Goal: Task Accomplishment & Management: Complete application form

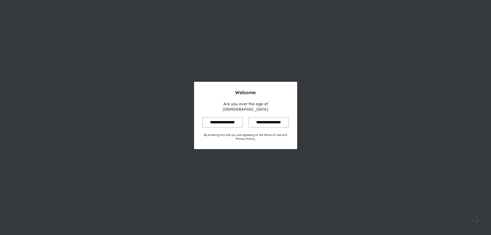
click at [218, 120] on input "**********" at bounding box center [222, 122] width 40 height 10
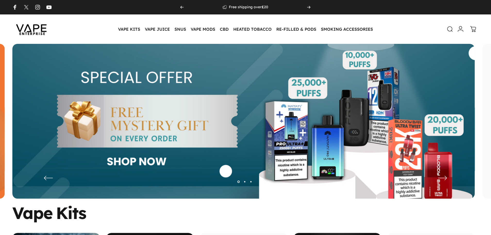
click at [461, 29] on icon at bounding box center [461, 29] width 6 height 6
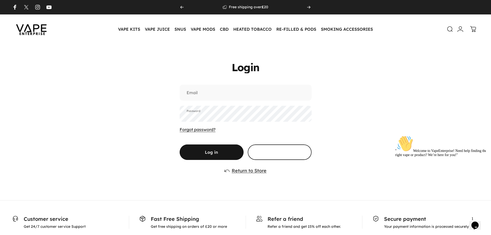
click at [284, 144] on span at bounding box center [280, 128] width 96 height 31
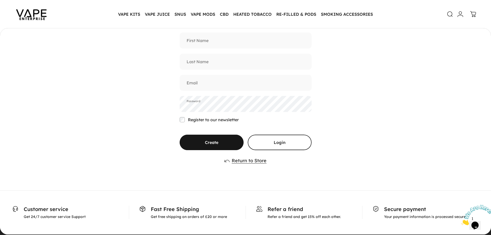
scroll to position [50, 0]
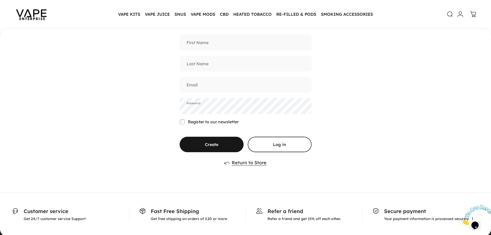
scroll to position [48, 0]
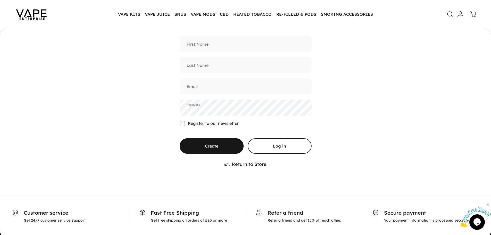
click at [32, 14] on img at bounding box center [31, 14] width 46 height 24
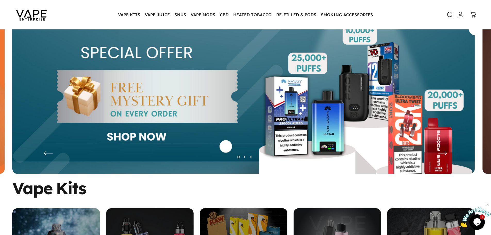
scroll to position [26, 0]
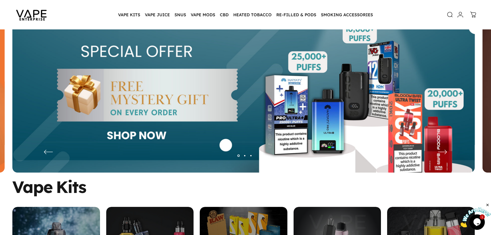
click at [179, 69] on img at bounding box center [243, 99] width 462 height 162
click at [116, 101] on img at bounding box center [243, 99] width 462 height 162
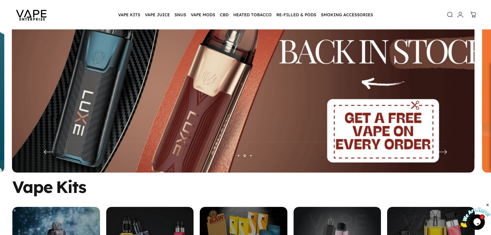
click at [203, 83] on img at bounding box center [243, 99] width 601 height 211
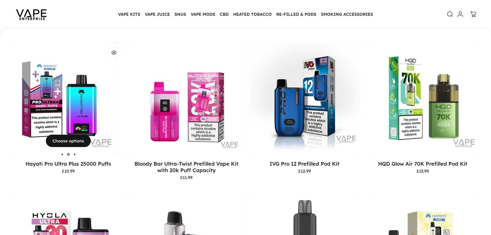
scroll to position [102, 0]
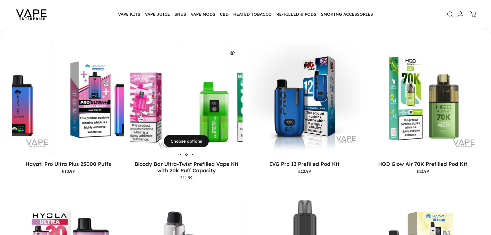
click at [180, 104] on img "Bloody Bar Ultra-Twist Prefilled Vape Kit with 20k Puff Capacity" at bounding box center [236, 99] width 112 height 112
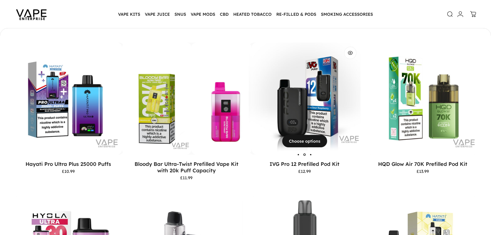
click at [297, 95] on img "IVG Pro 12 Prefilled Pod Kit" at bounding box center [308, 99] width 112 height 112
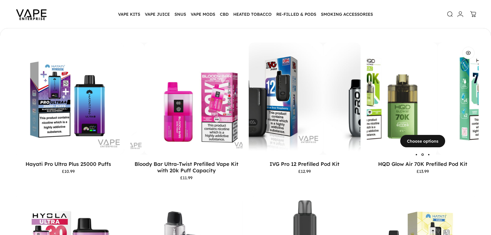
click at [408, 92] on div "HQD Glow Air 70K Prefilled Pod Kit" at bounding box center [382, 99] width 112 height 112
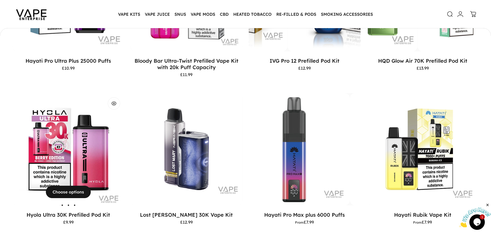
scroll to position [0, 0]
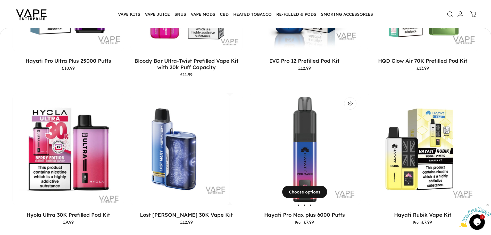
drag, startPoint x: 178, startPoint y: 139, endPoint x: 329, endPoint y: 146, distance: 151.0
click at [179, 139] on img "Lost Mary Nera 30K Vape Kit" at bounding box center [174, 149] width 112 height 112
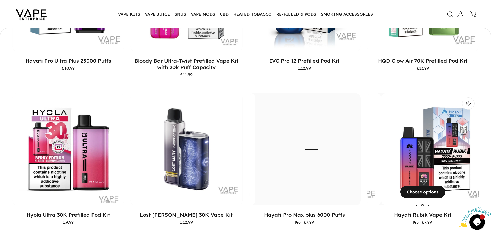
click at [381, 156] on div "Hayati Rubik Vape Kit" at bounding box center [325, 149] width 112 height 112
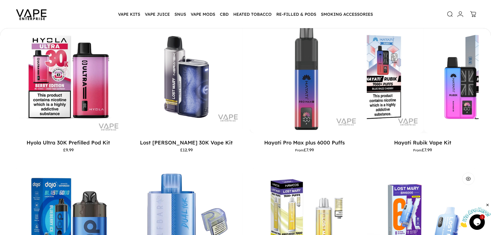
scroll to position [360, 0]
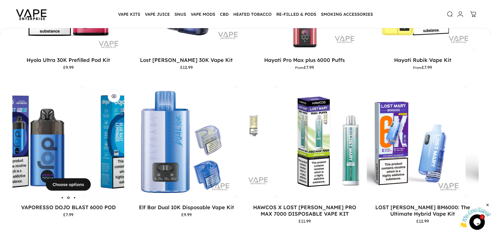
click at [82, 144] on img "VAPORESSO DOJO BLAST 6000 POD" at bounding box center [138, 142] width 112 height 112
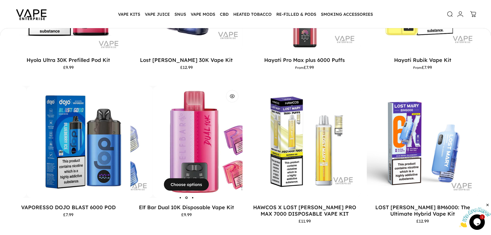
click at [184, 136] on img "Elf Bar Dual 10K Disposable Vape Kit" at bounding box center [209, 142] width 112 height 112
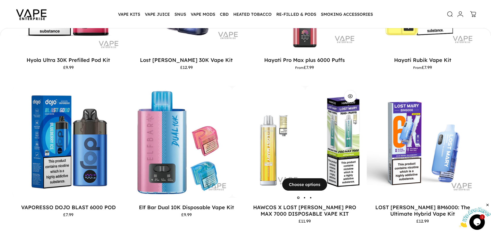
click at [276, 136] on img "HAWCOS X LOST MARY PRO MAX 7000 DISPOSABLE VAPE KIT" at bounding box center [249, 142] width 112 height 112
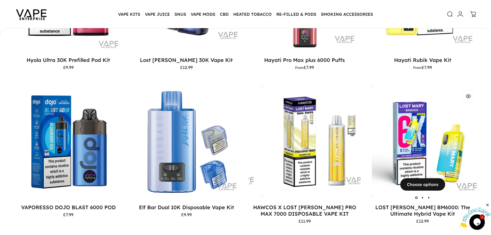
click at [400, 135] on img "LOST MARY BM6000: The Ultimate Hybrid Vape Kit" at bounding box center [428, 142] width 112 height 112
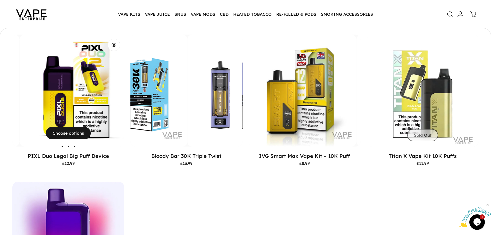
scroll to position [566, 0]
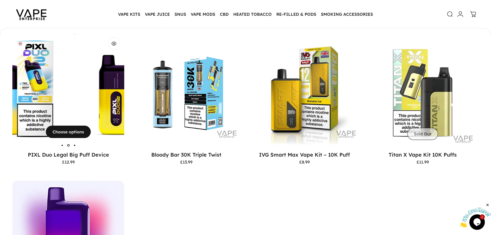
click at [50, 98] on img "PIXL Duo Legal Big Puff Device" at bounding box center [19, 89] width 112 height 112
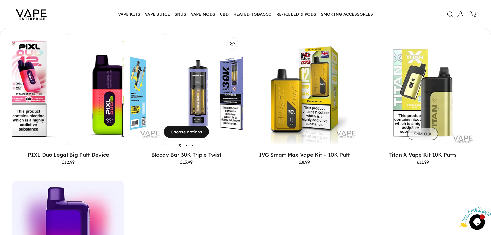
click at [161, 97] on div "Bloody Bar 30K Triple Twist" at bounding box center [109, 89] width 112 height 112
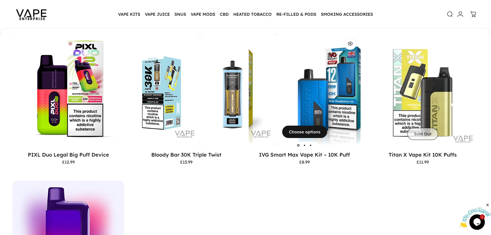
click at [275, 96] on div "IVG Smart Max Vape Kit – 10K Puff" at bounding box center [219, 89] width 112 height 112
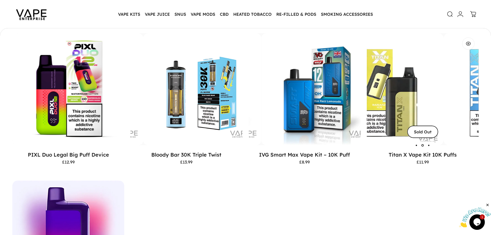
click at [434, 94] on div "Titan X Vape Kit 10K Puffs" at bounding box center [388, 89] width 112 height 112
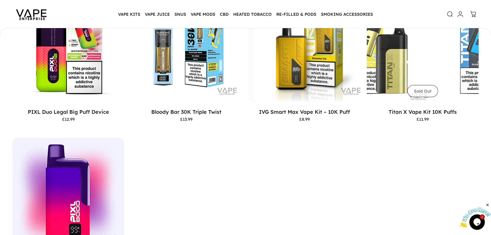
scroll to position [643, 0]
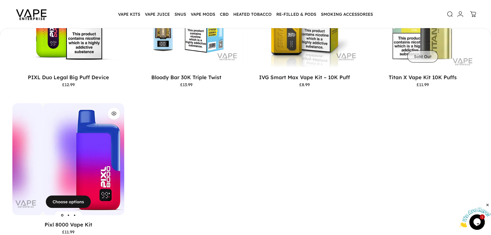
click at [47, 173] on img "Pixl 8000 Vape Kit" at bounding box center [99, 159] width 112 height 112
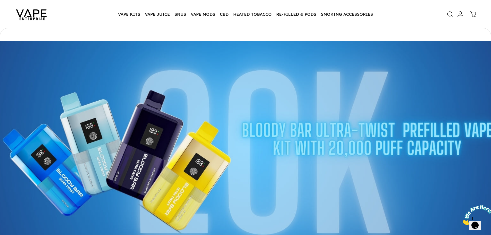
scroll to position [2352, 0]
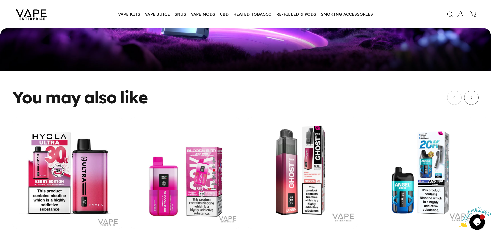
scroll to position [591, 0]
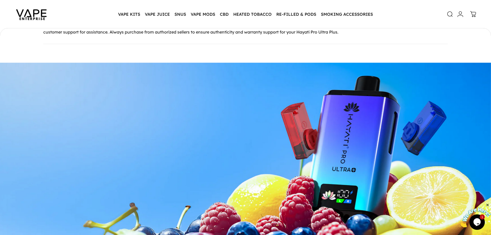
scroll to position [1056, 0]
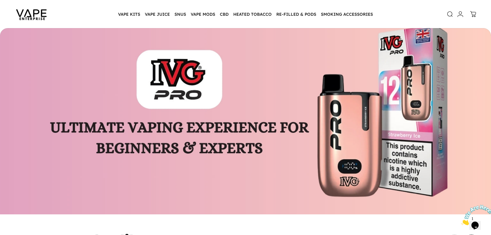
scroll to position [1643, 0]
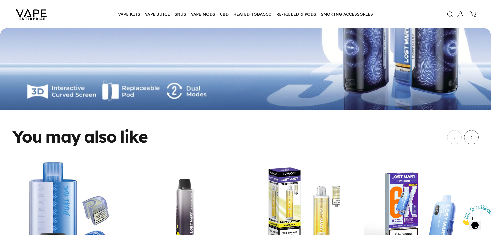
scroll to position [998, 0]
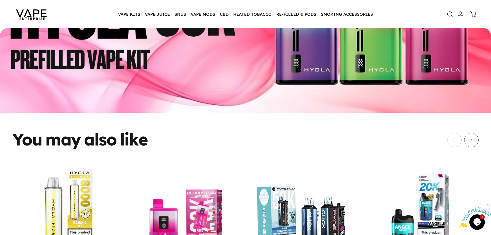
scroll to position [753, 0]
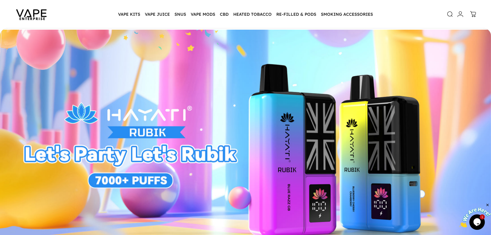
scroll to position [892, 0]
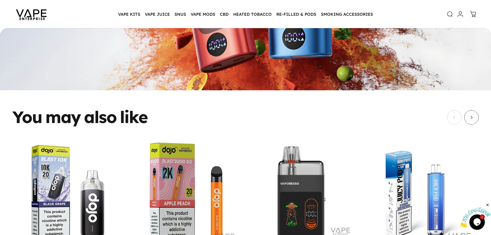
scroll to position [656, 0]
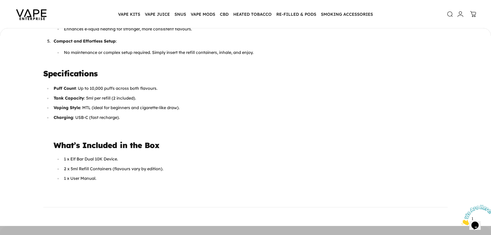
scroll to position [488, 0]
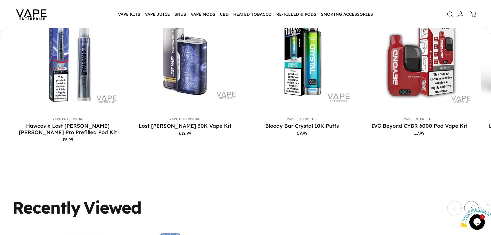
scroll to position [1699, 0]
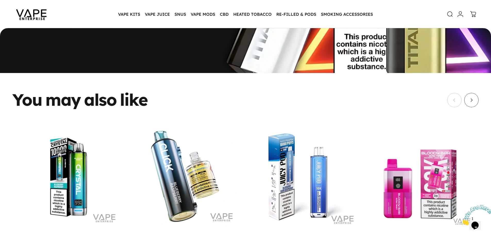
scroll to position [1752, 0]
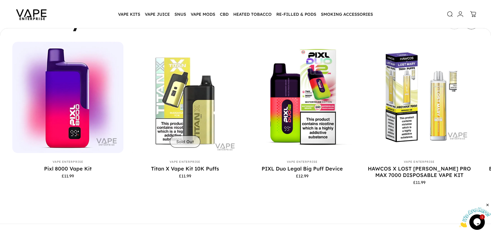
scroll to position [1726, 0]
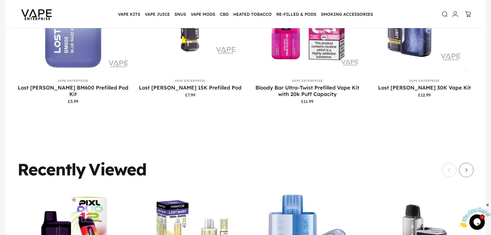
scroll to position [850, 0]
